Goal: Navigation & Orientation: Find specific page/section

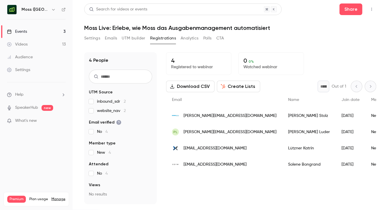
click at [91, 38] on button "Settings" at bounding box center [92, 38] width 16 height 9
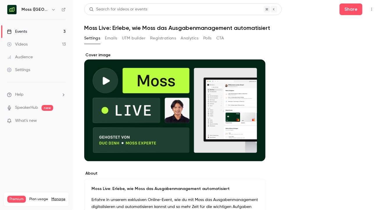
click at [35, 35] on link "Events 3" at bounding box center [36, 31] width 73 height 13
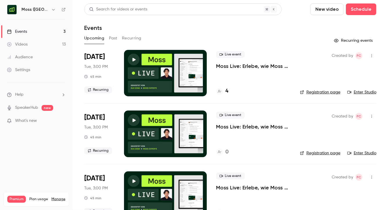
click at [51, 11] on icon "button" at bounding box center [53, 9] width 5 height 5
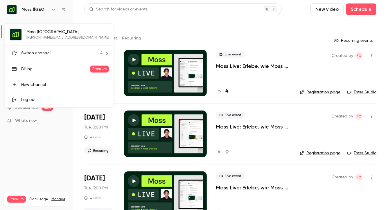
click at [112, 21] on div at bounding box center [194, 105] width 388 height 210
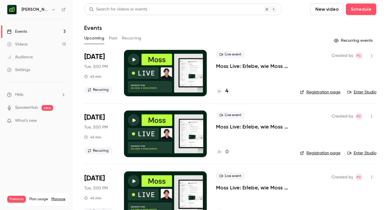
click at [51, 9] on icon "button" at bounding box center [53, 9] width 5 height 5
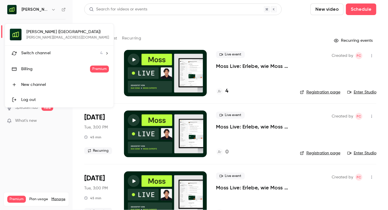
click at [43, 50] on span "Switch channel" at bounding box center [35, 53] width 29 height 6
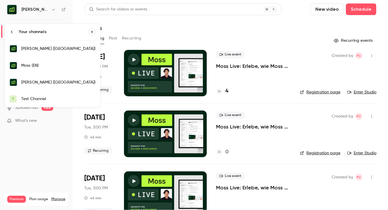
click at [55, 77] on link "Moss (NL)" at bounding box center [52, 82] width 95 height 17
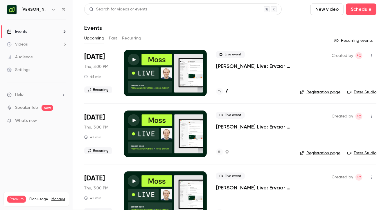
click at [36, 11] on h6 "Moss (NL)" at bounding box center [34, 10] width 27 height 6
click at [39, 12] on div "Moss (NL)" at bounding box center [38, 9] width 35 height 7
click at [51, 11] on icon "button" at bounding box center [53, 9] width 5 height 5
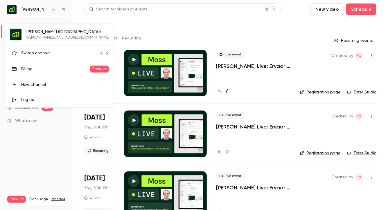
click at [44, 53] on span "Switch channel" at bounding box center [35, 53] width 29 height 6
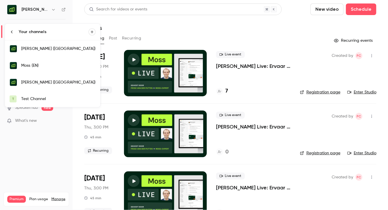
click at [48, 63] on div "Moss (EN)" at bounding box center [58, 66] width 74 height 6
